Goal: Check status: Check status

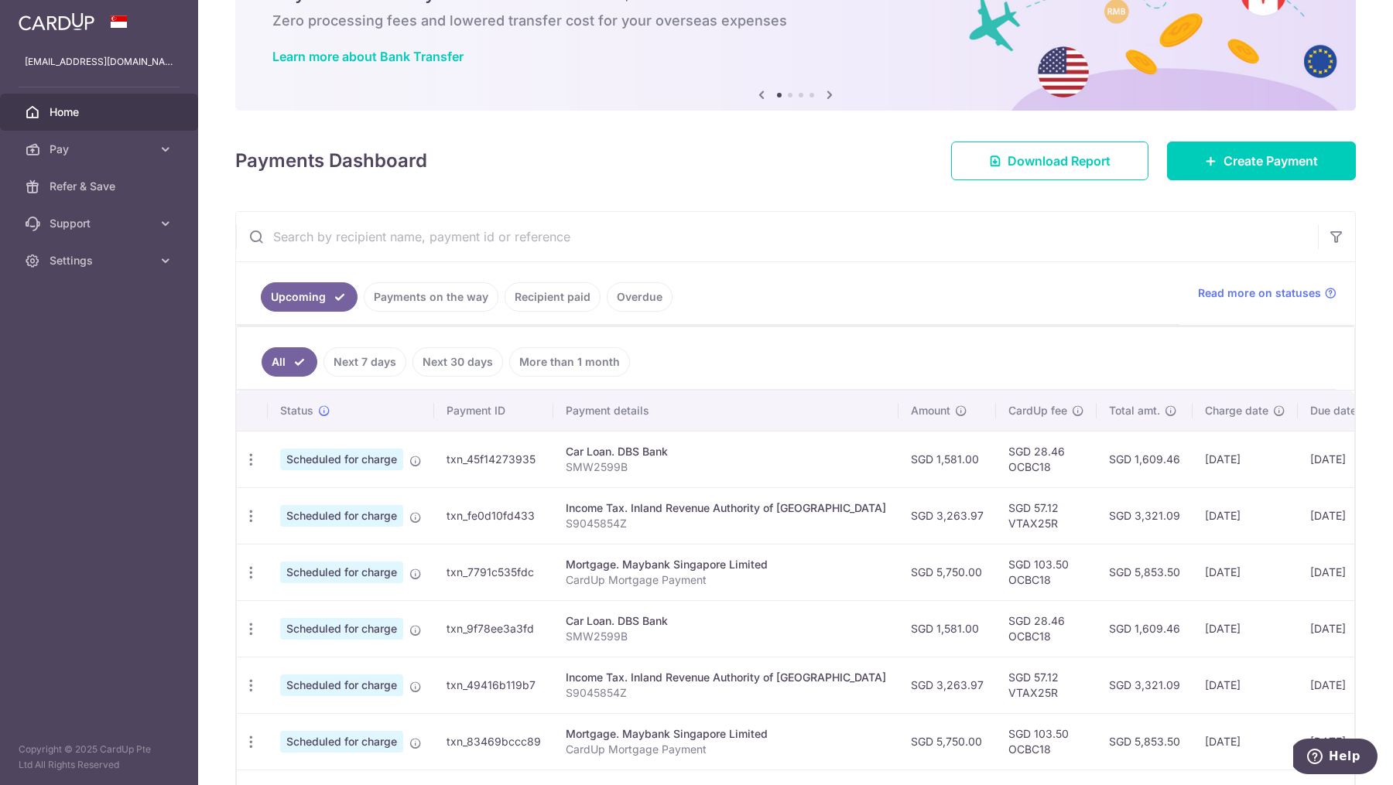
scroll to position [94, 0]
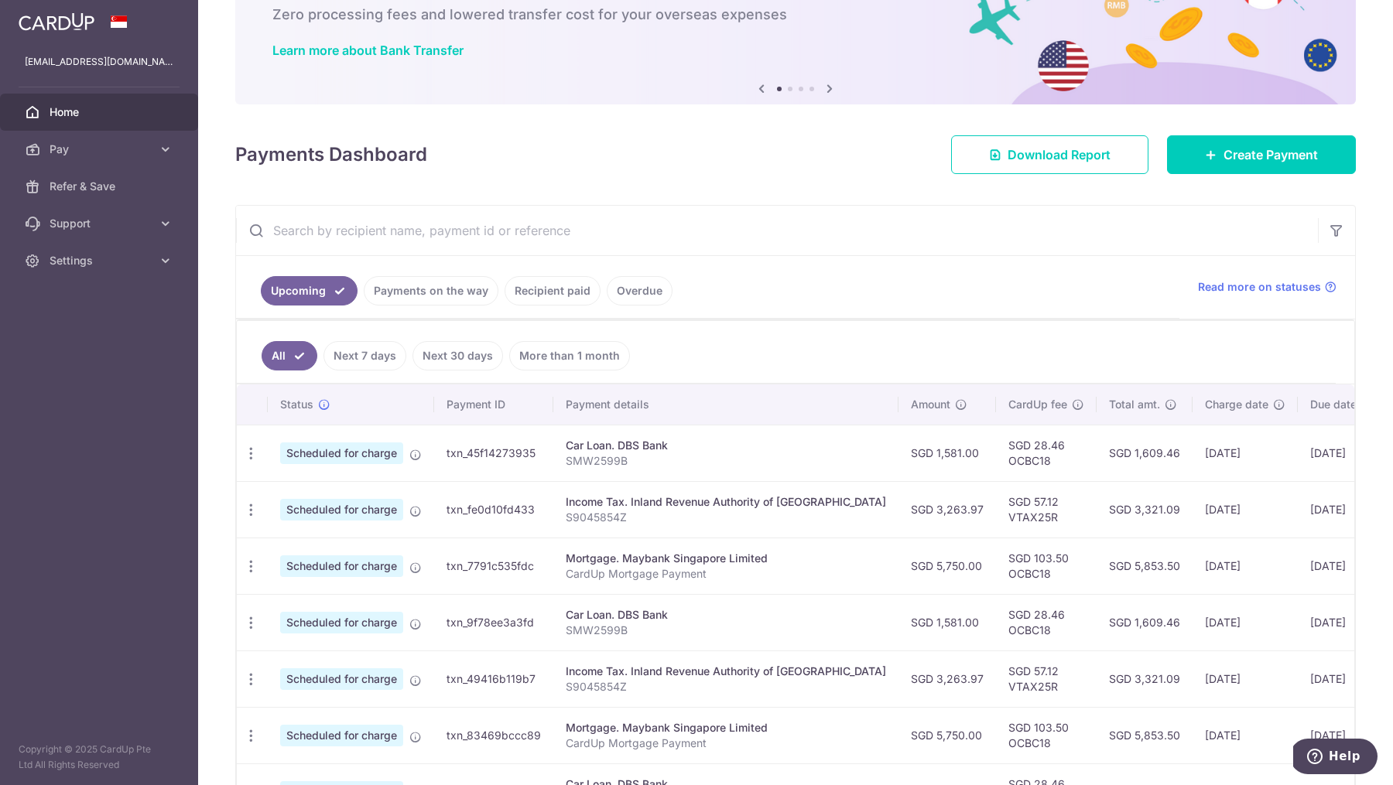
click at [798, 566] on p "CardUp Mortgage Payment" at bounding box center [726, 573] width 320 height 15
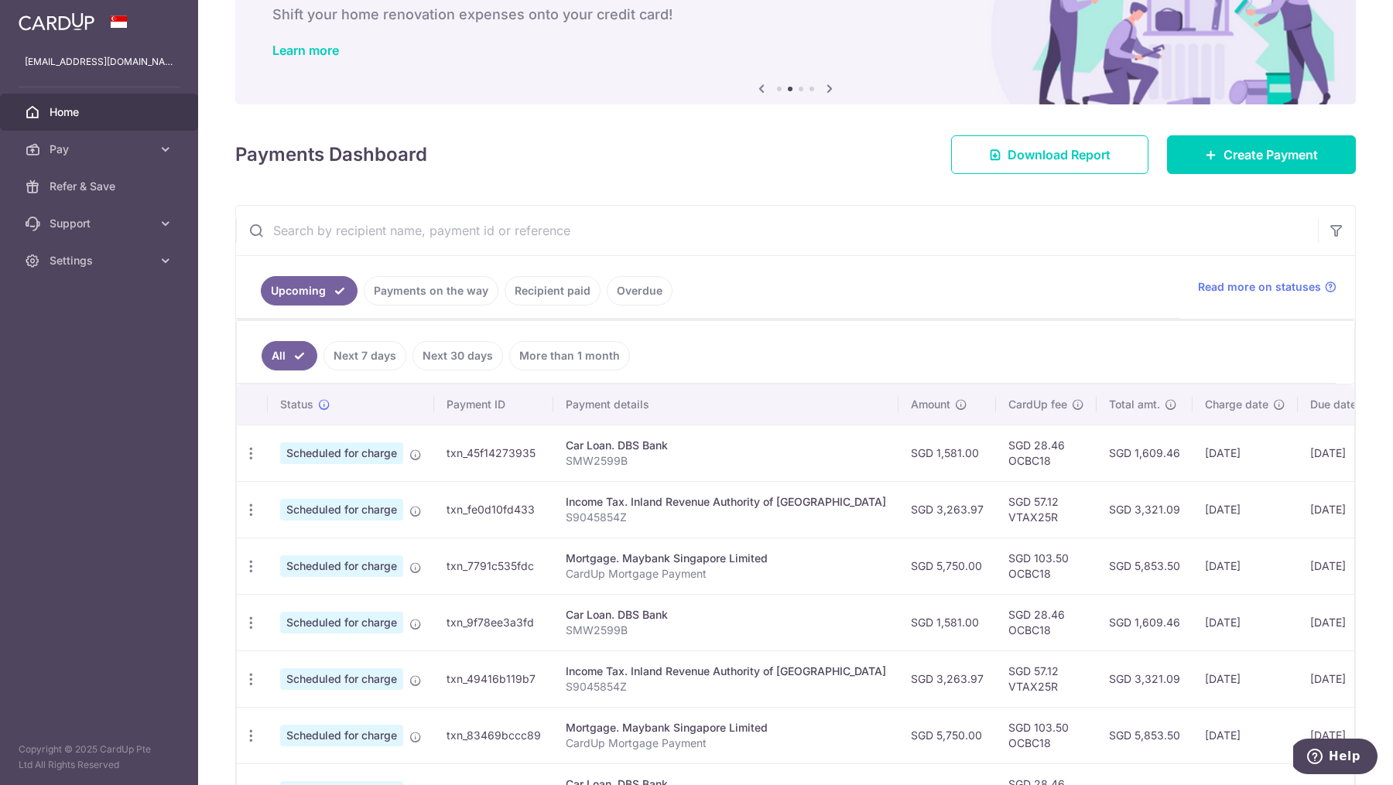
click at [536, 292] on link "Recipient paid" at bounding box center [552, 290] width 96 height 29
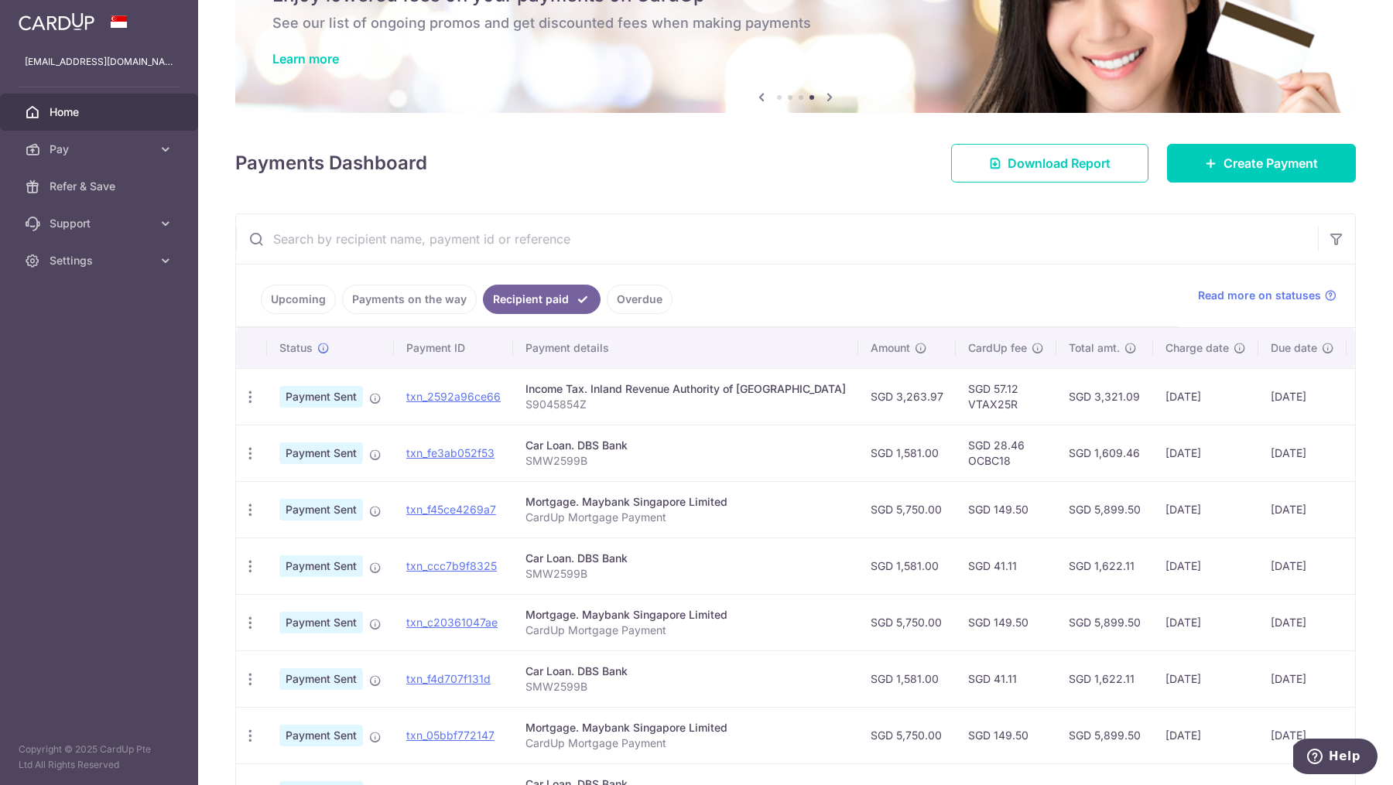
scroll to position [90, 0]
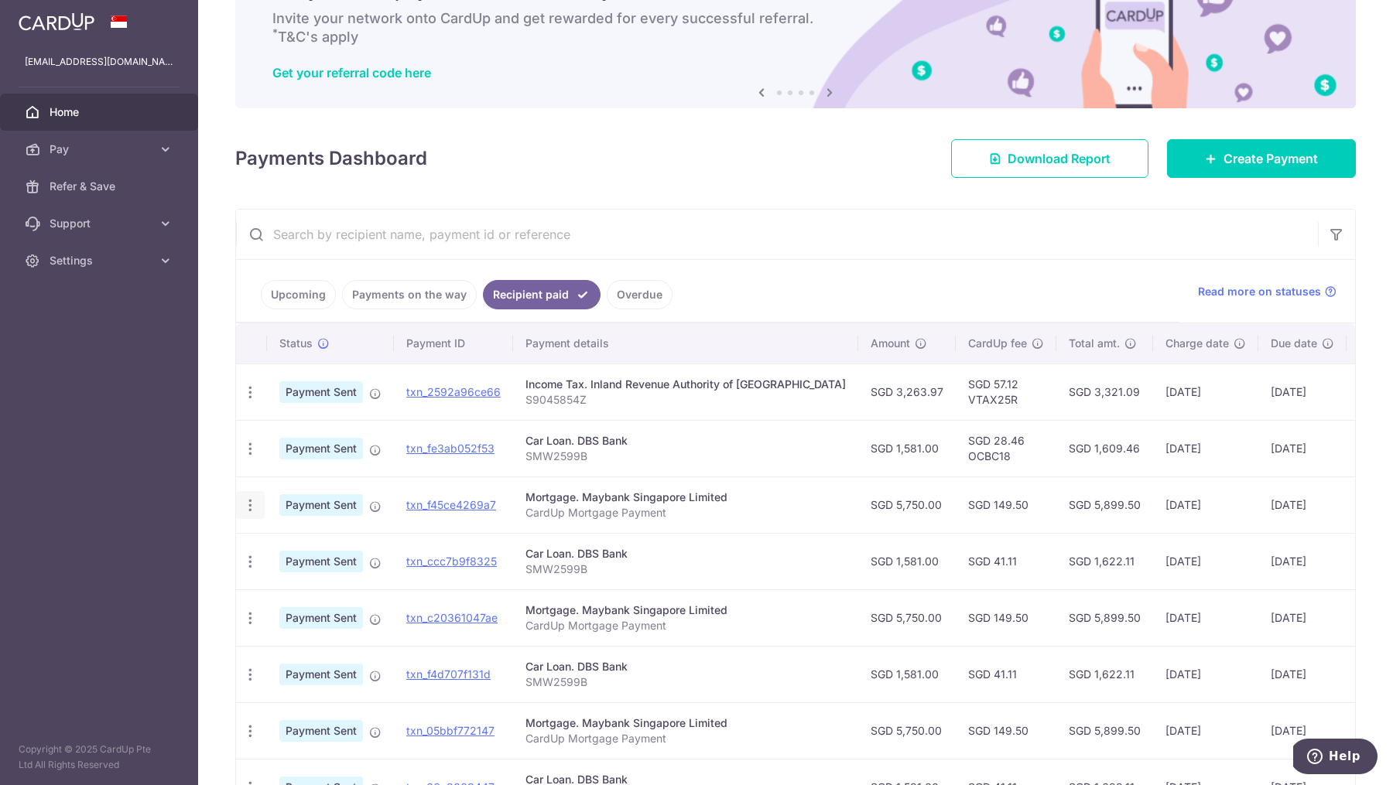
click at [248, 503] on icon "button" at bounding box center [250, 505] width 16 height 16
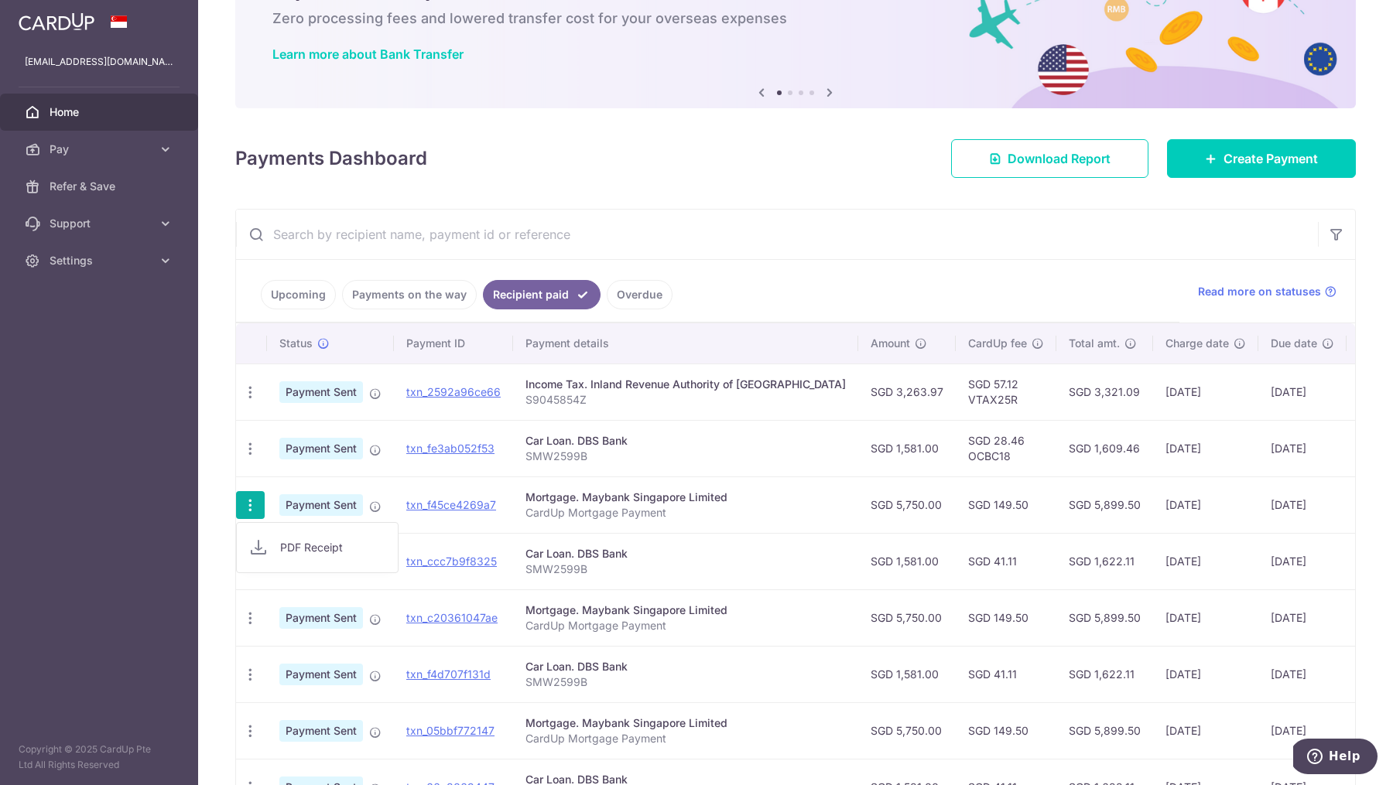
click at [267, 540] on icon at bounding box center [258, 547] width 19 height 19
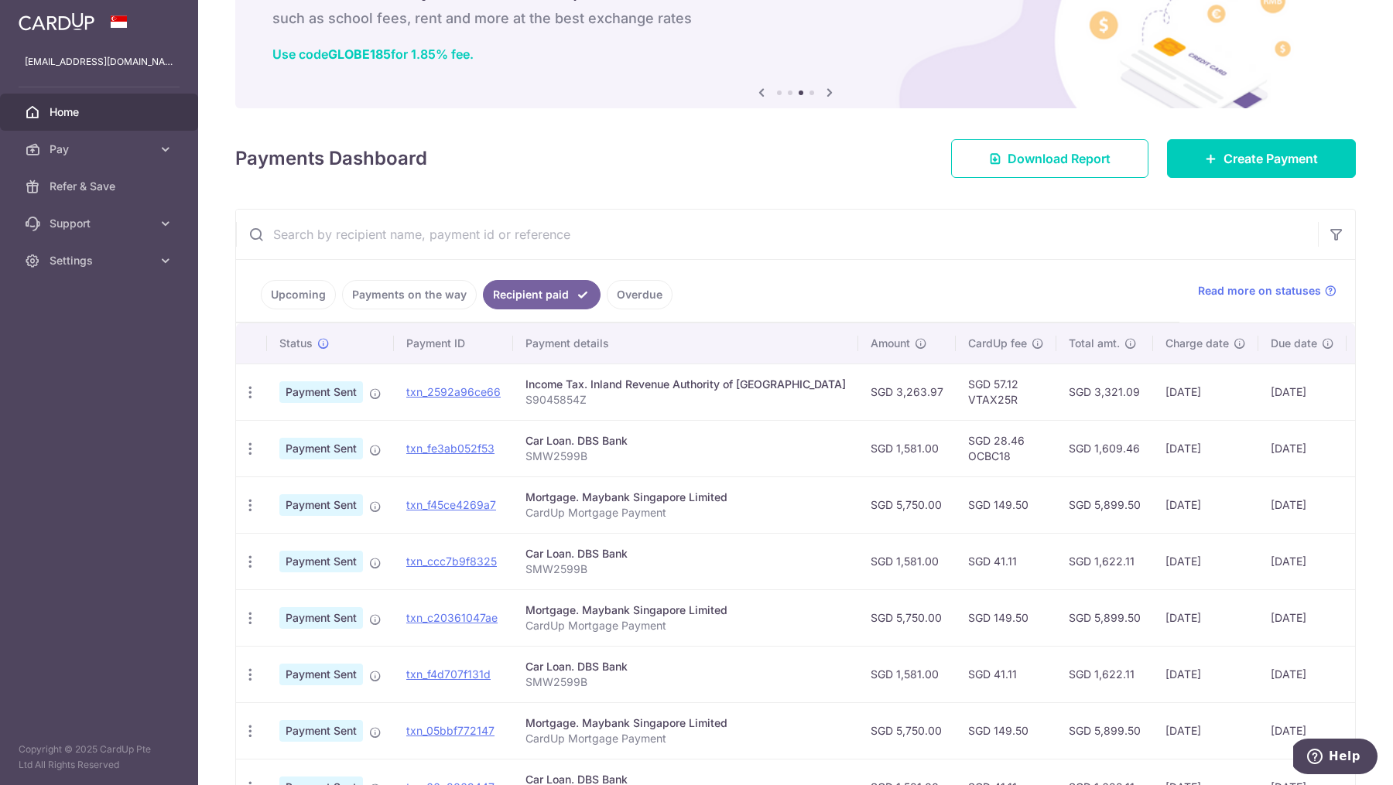
click at [407, 289] on link "Payments on the way" at bounding box center [409, 294] width 135 height 29
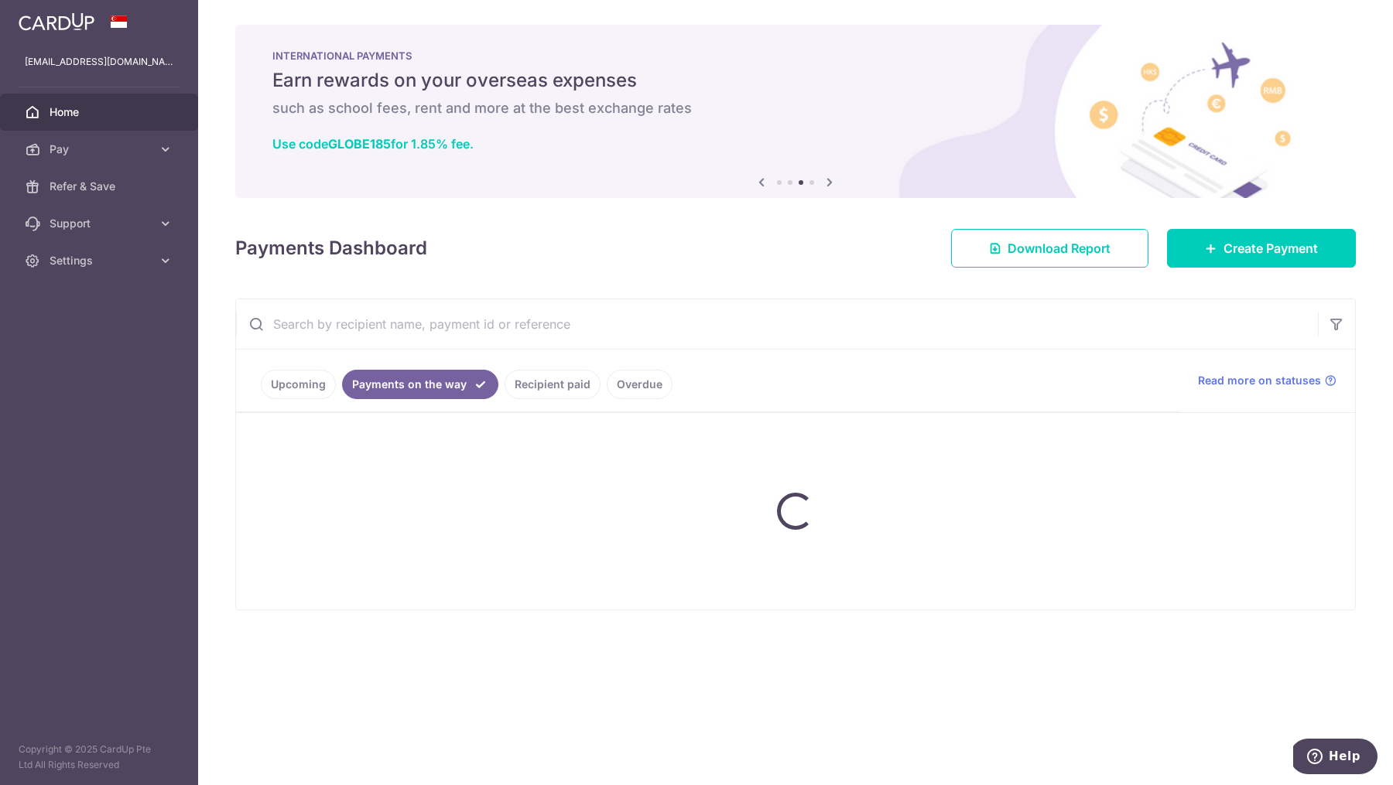
scroll to position [0, 0]
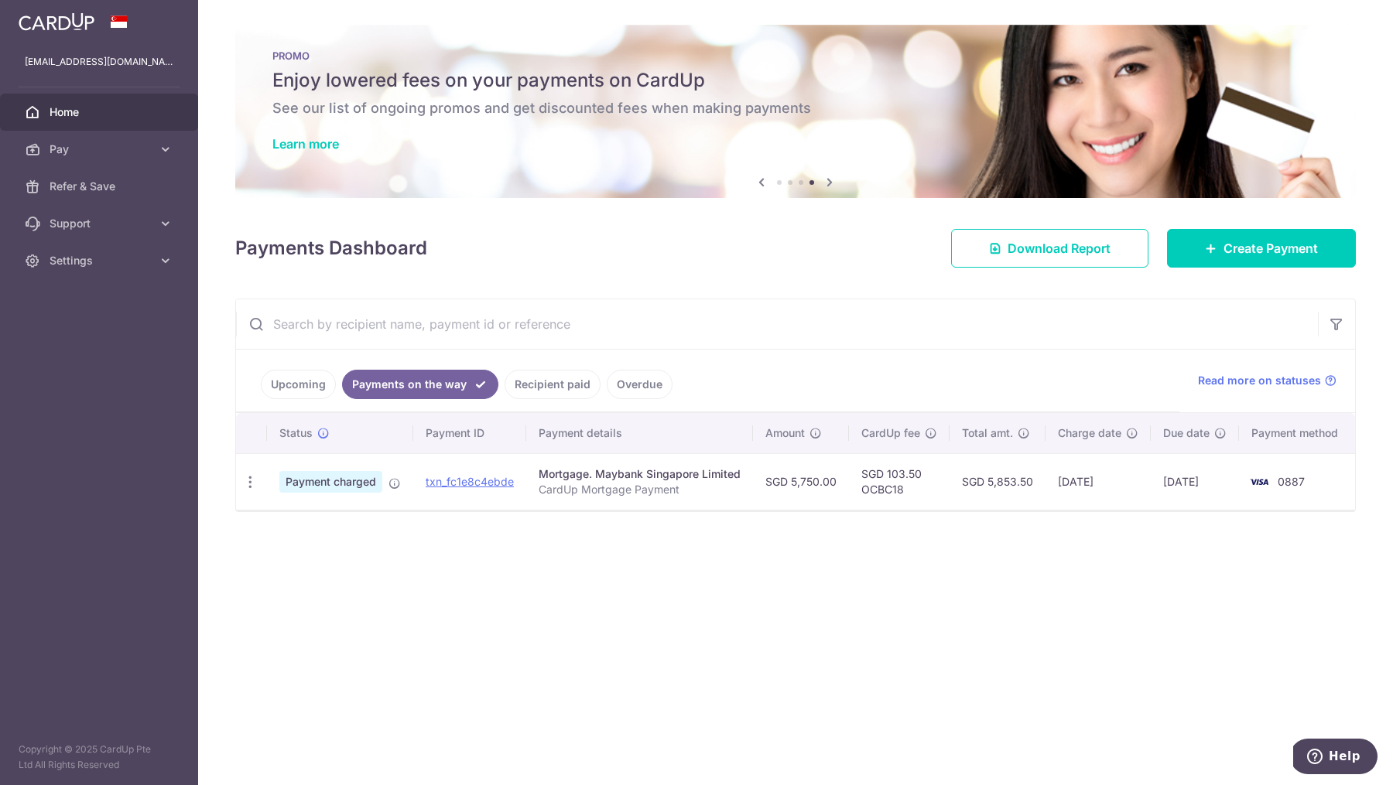
drag, startPoint x: 887, startPoint y: 474, endPoint x: 928, endPoint y: 474, distance: 41.0
click at [928, 474] on td "SGD 103.50 OCBC18" at bounding box center [899, 481] width 101 height 56
copy td "103.50"
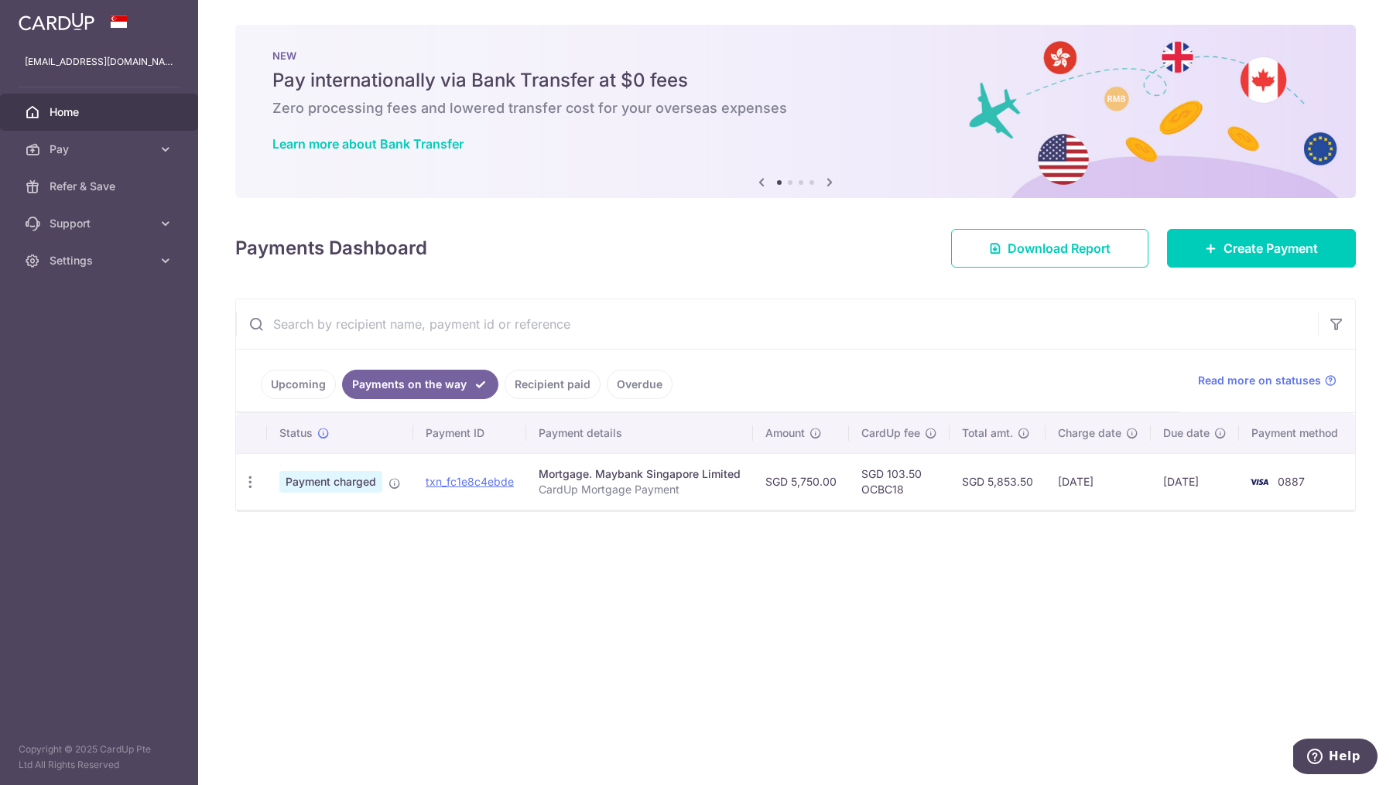
click at [539, 383] on link "Recipient paid" at bounding box center [552, 384] width 96 height 29
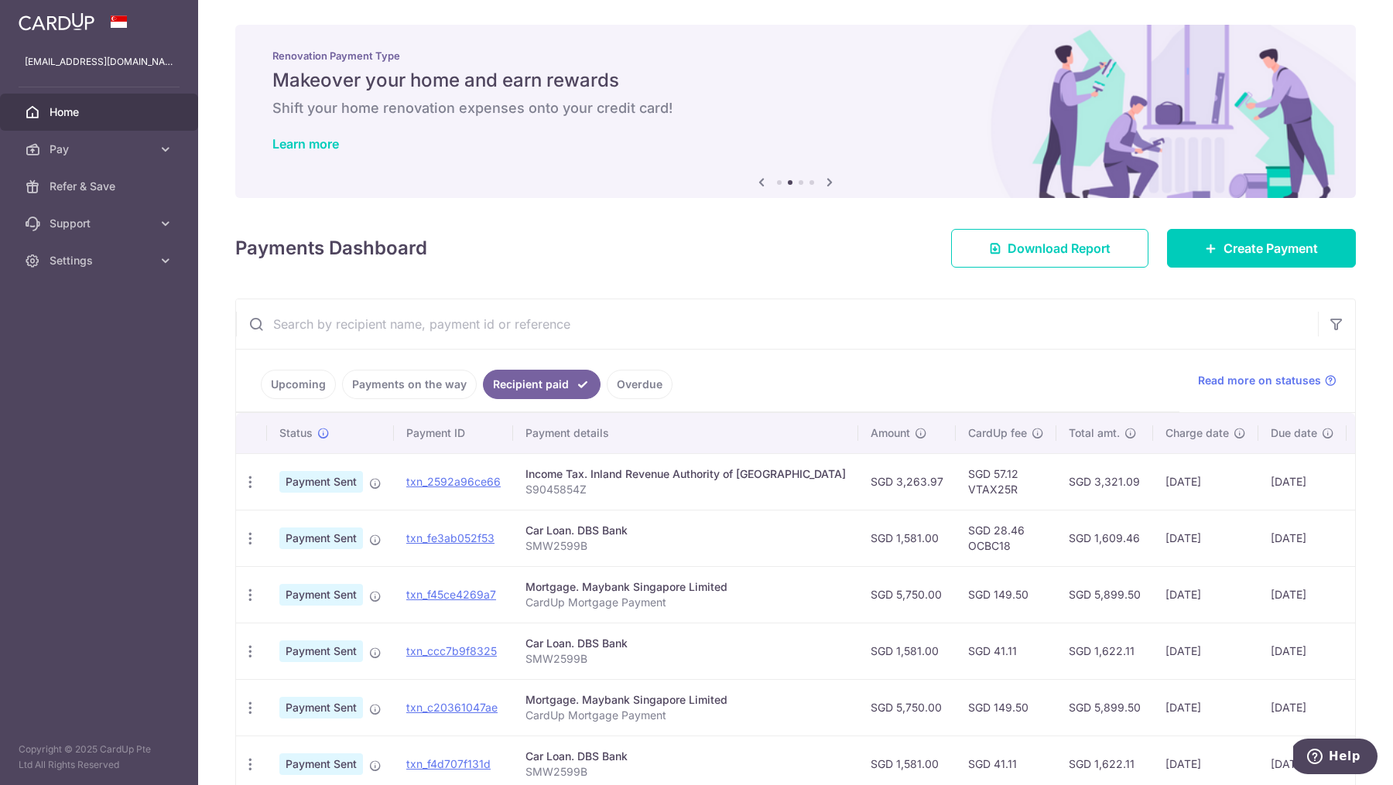
drag, startPoint x: 935, startPoint y: 526, endPoint x: 969, endPoint y: 528, distance: 33.3
click at [969, 528] on td "SGD 28.46 OCBC18" at bounding box center [1006, 538] width 101 height 56
copy td "28.46"
